Goal: Task Accomplishment & Management: Use online tool/utility

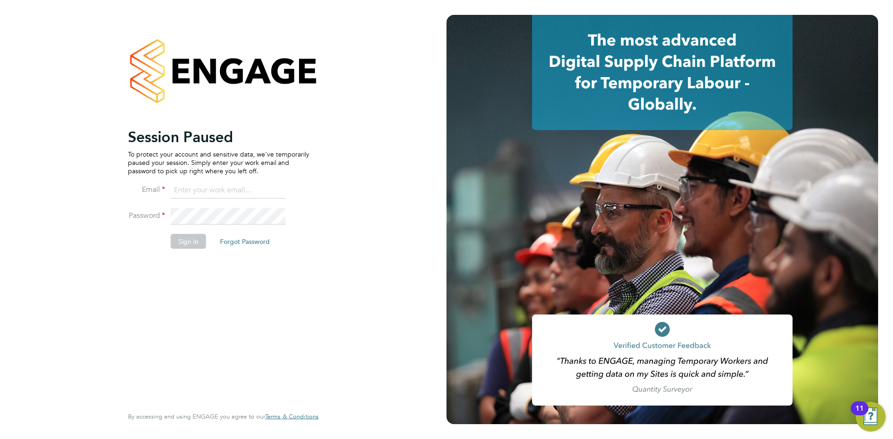
drag, startPoint x: 230, startPoint y: 193, endPoint x: 235, endPoint y: 197, distance: 6.3
click at [230, 193] on input at bounding box center [228, 190] width 115 height 17
type input "chloe.harding@txmrecruit.co.uk"
click at [181, 244] on button "Sign In" at bounding box center [188, 241] width 35 height 15
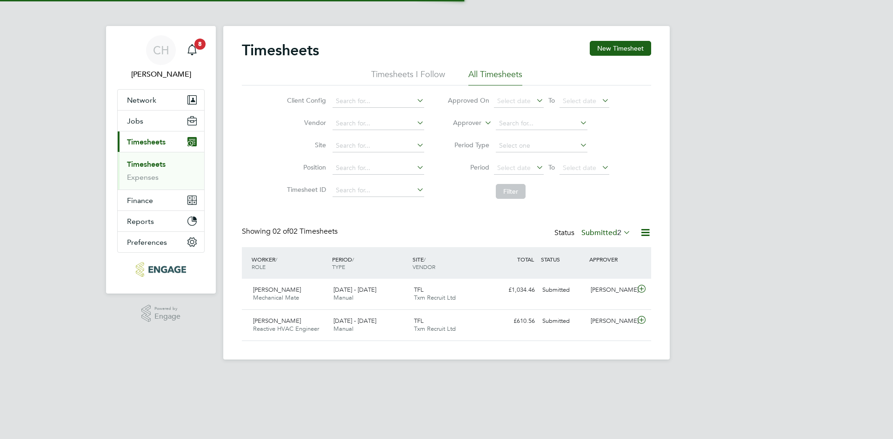
scroll to position [24, 81]
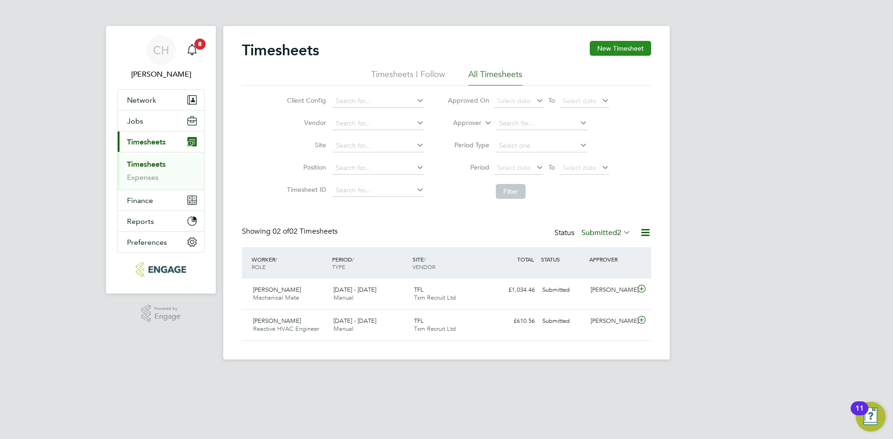
click at [629, 44] on button "New Timesheet" at bounding box center [620, 48] width 61 height 15
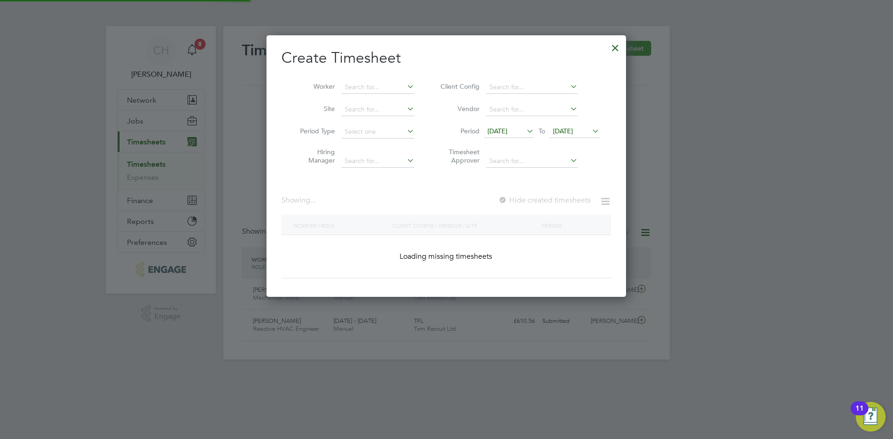
scroll to position [379, 360]
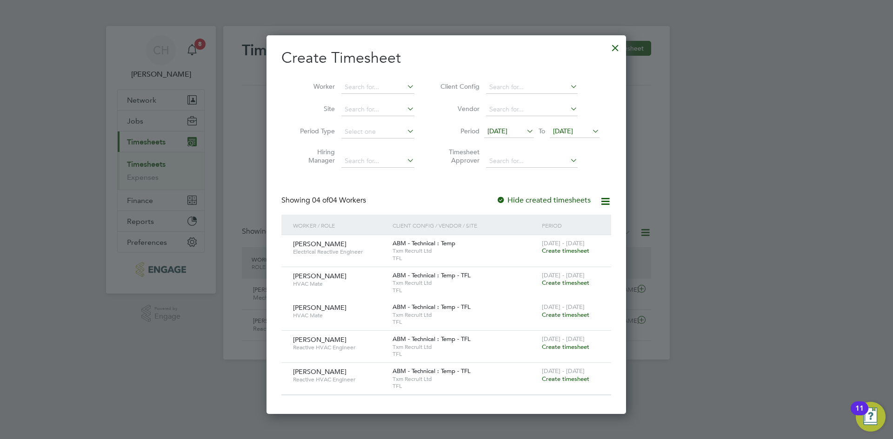
click at [620, 45] on div at bounding box center [615, 45] width 17 height 17
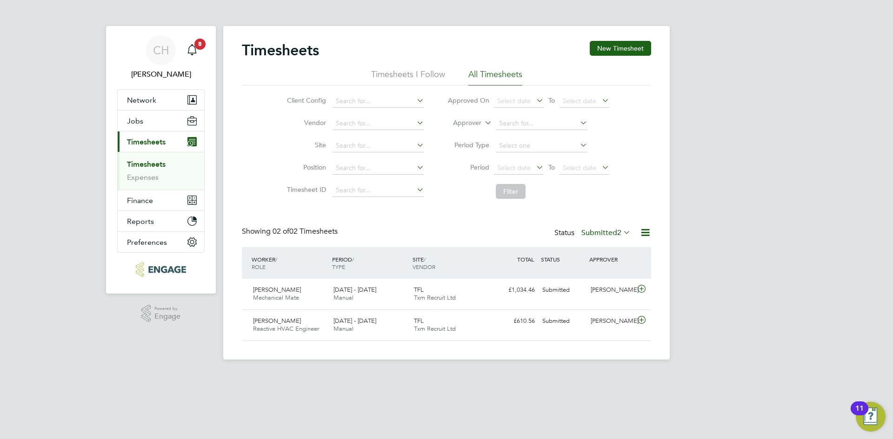
scroll to position [24, 81]
